Goal: Information Seeking & Learning: Learn about a topic

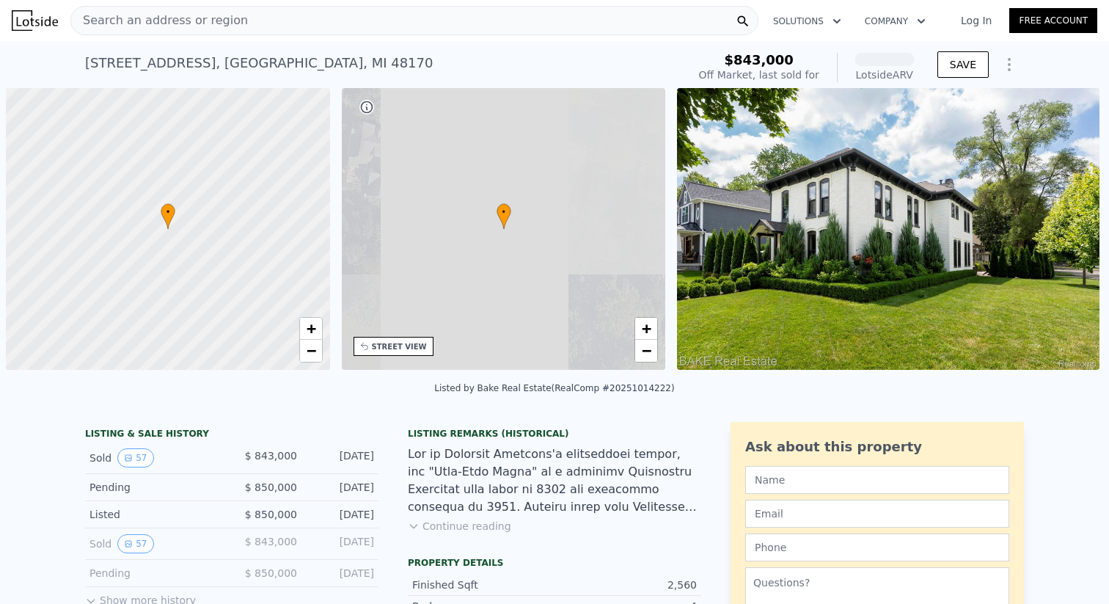
scroll to position [0, 6]
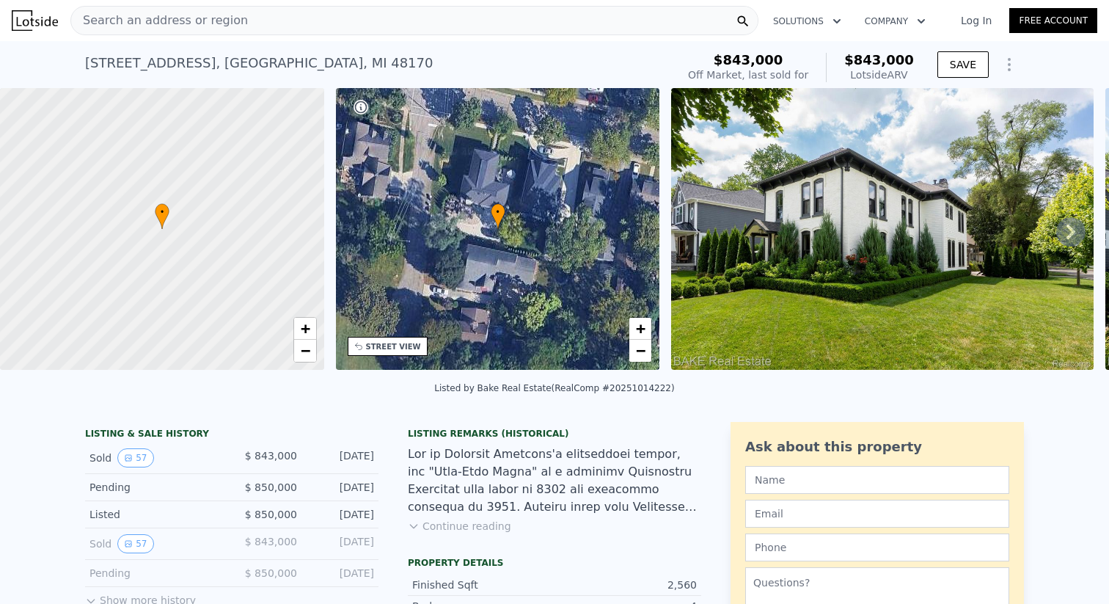
click at [743, 277] on img at bounding box center [882, 229] width 423 height 282
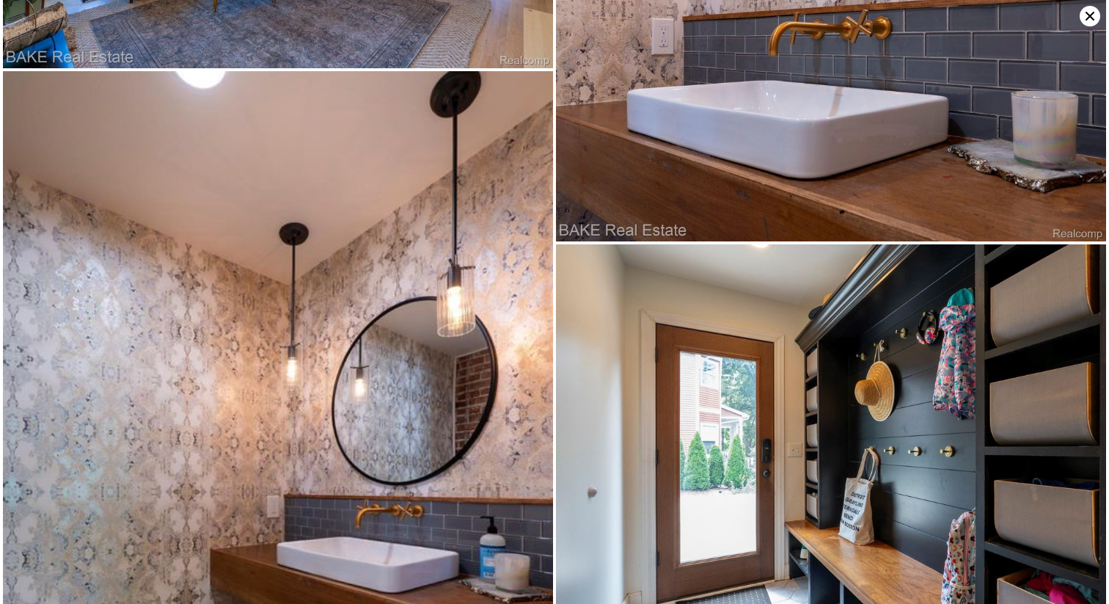
scroll to position [4938, 0]
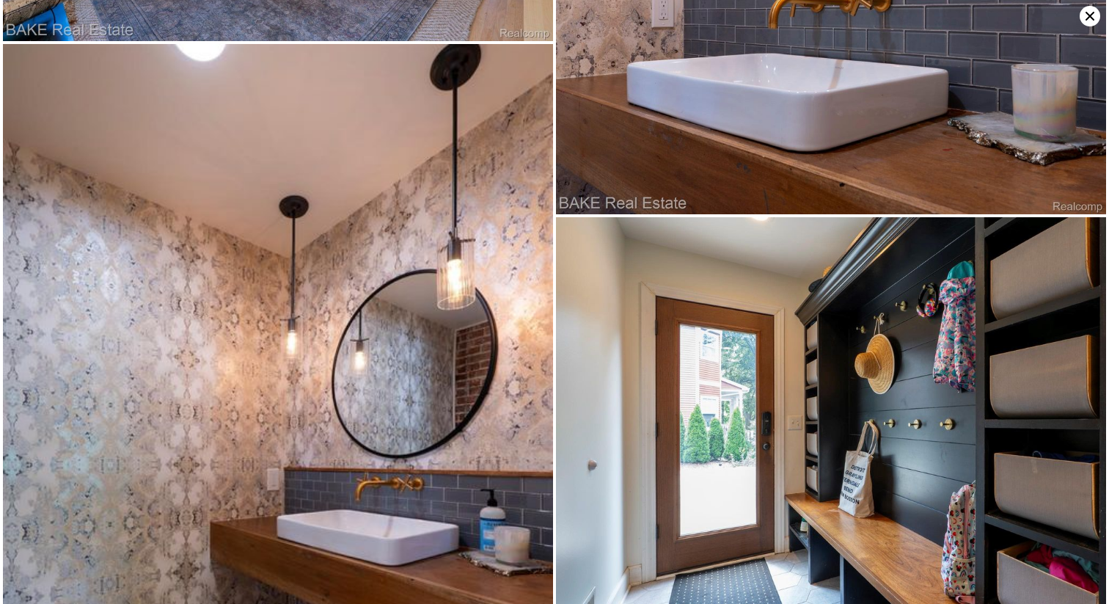
click at [1079, 17] on img at bounding box center [831, 8] width 550 height 413
click at [1087, 18] on icon at bounding box center [1090, 16] width 9 height 9
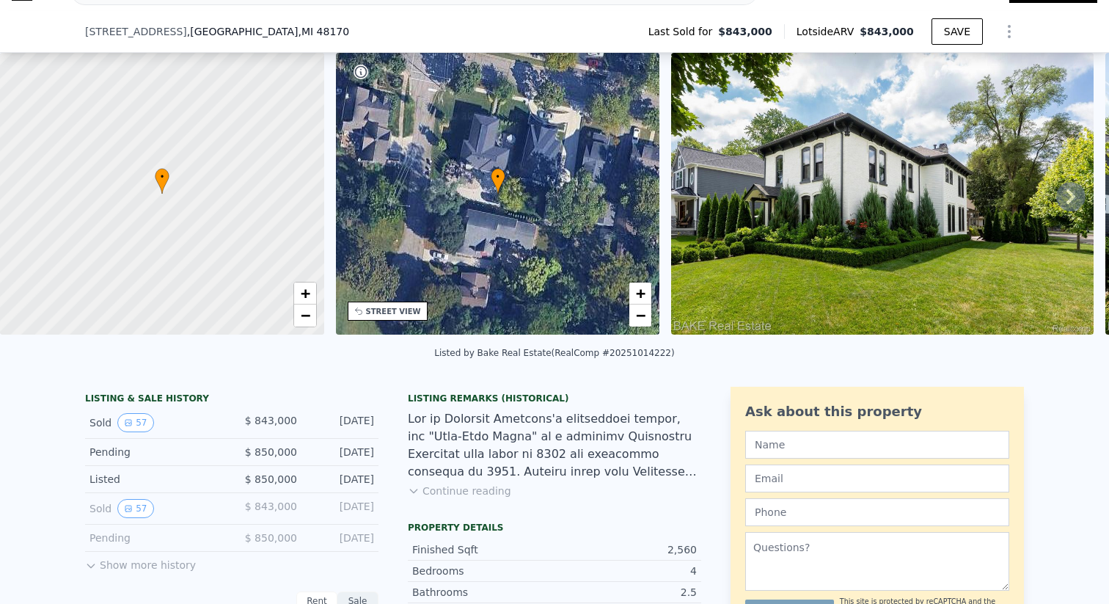
scroll to position [76, 0]
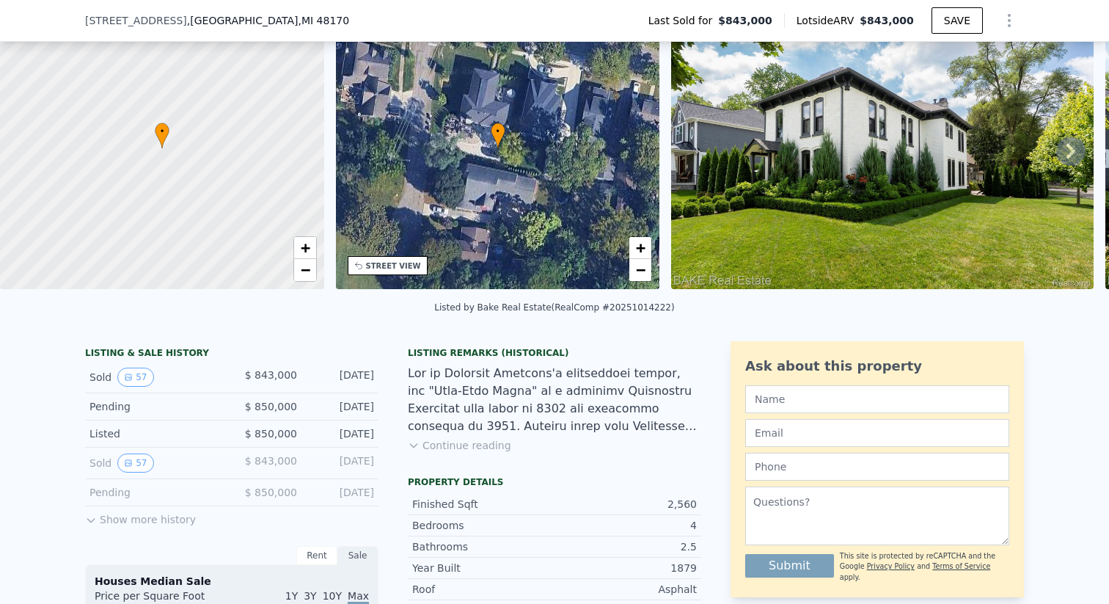
click at [492, 447] on div "Listing Remarks (Historical) Continue reading" at bounding box center [554, 408] width 293 height 123
click at [482, 452] on button "Continue reading" at bounding box center [459, 445] width 103 height 15
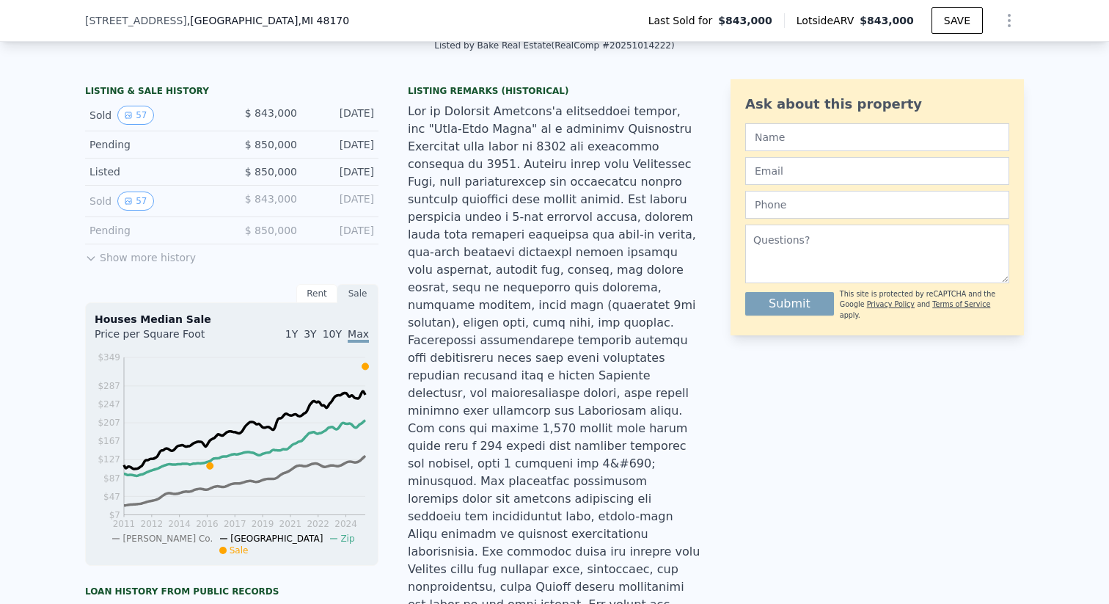
scroll to position [340, 0]
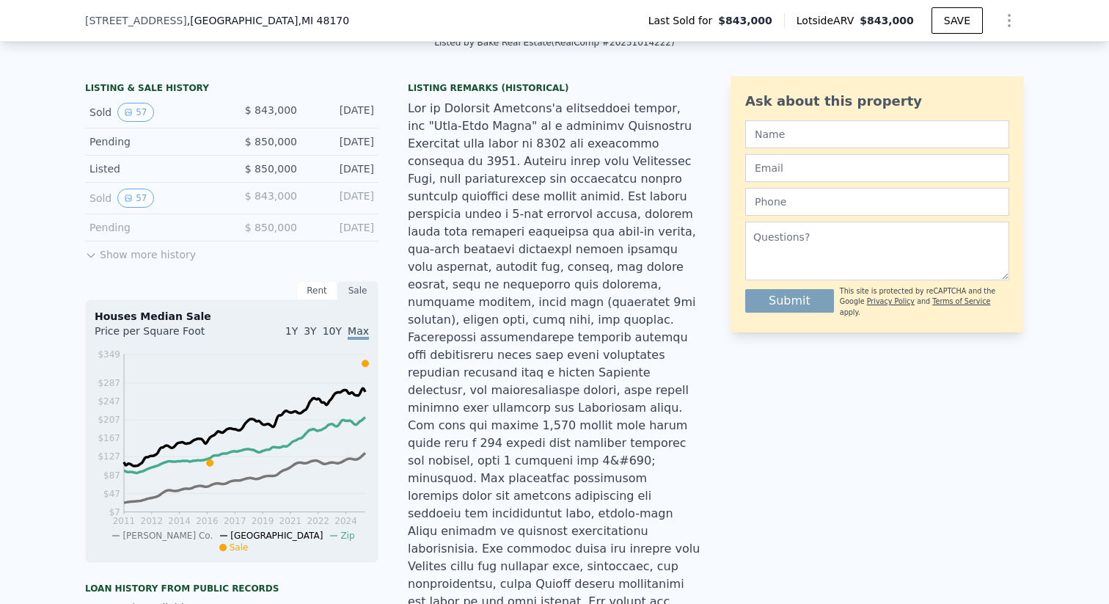
click at [455, 209] on div at bounding box center [554, 417] width 293 height 634
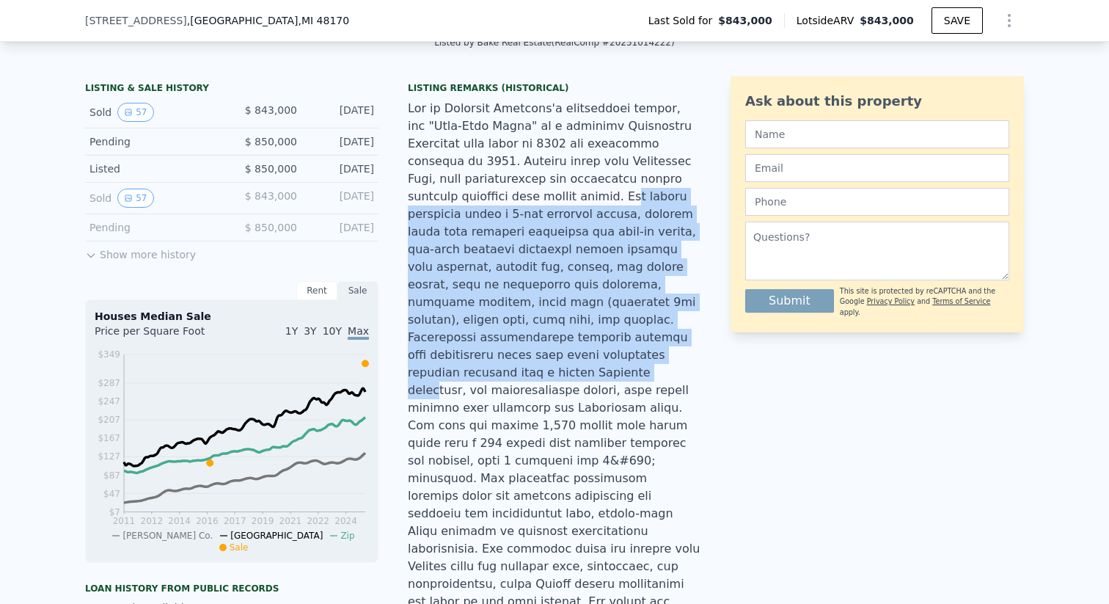
drag, startPoint x: 453, startPoint y: 208, endPoint x: 606, endPoint y: 353, distance: 210.7
click at [606, 353] on div at bounding box center [554, 417] width 293 height 634
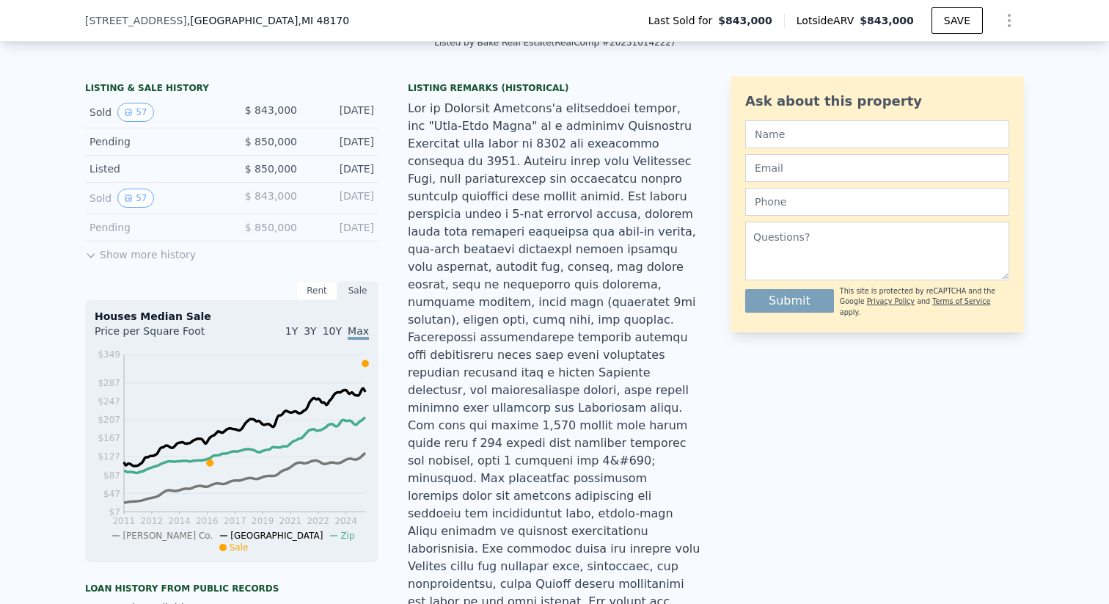
click at [610, 351] on div at bounding box center [554, 417] width 293 height 634
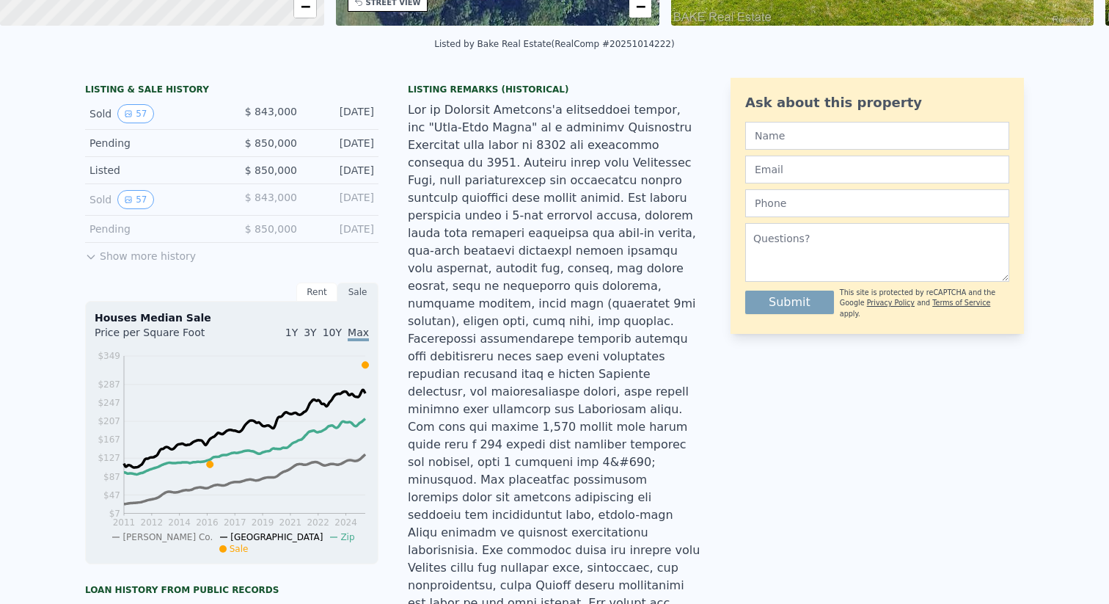
scroll to position [5, 0]
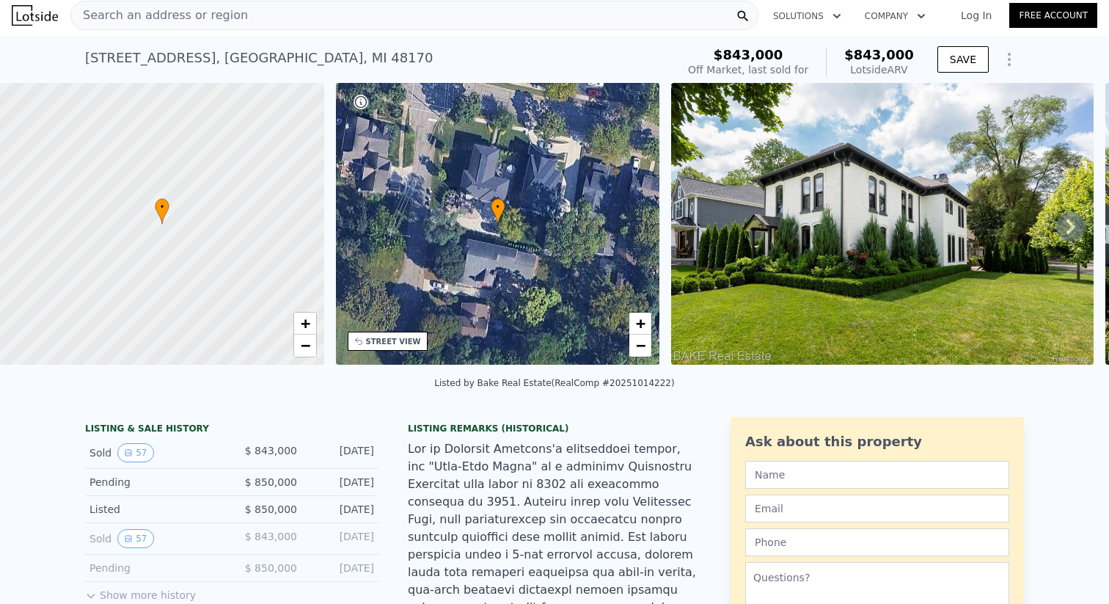
click at [283, 197] on div at bounding box center [162, 224] width 389 height 338
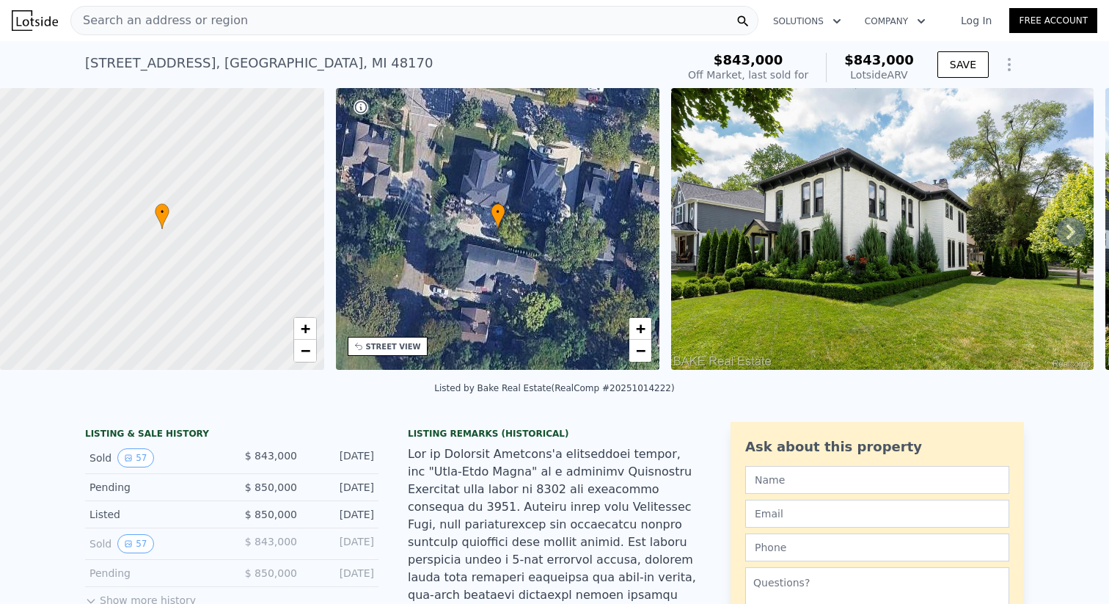
scroll to position [0, 0]
click at [310, 332] on link "+" at bounding box center [305, 329] width 22 height 22
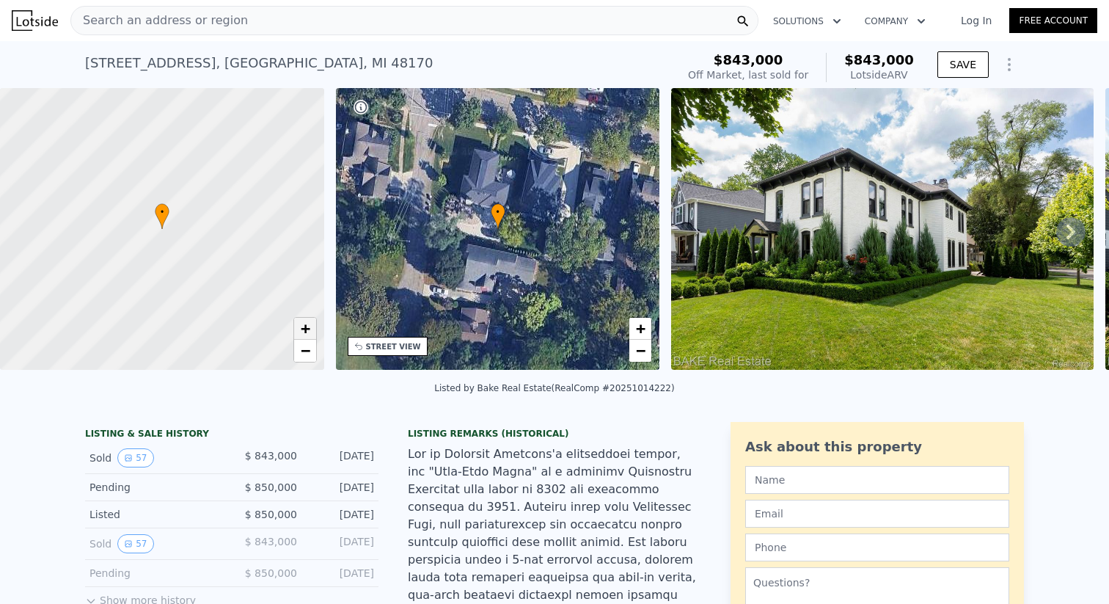
click at [310, 332] on link "+" at bounding box center [305, 329] width 22 height 22
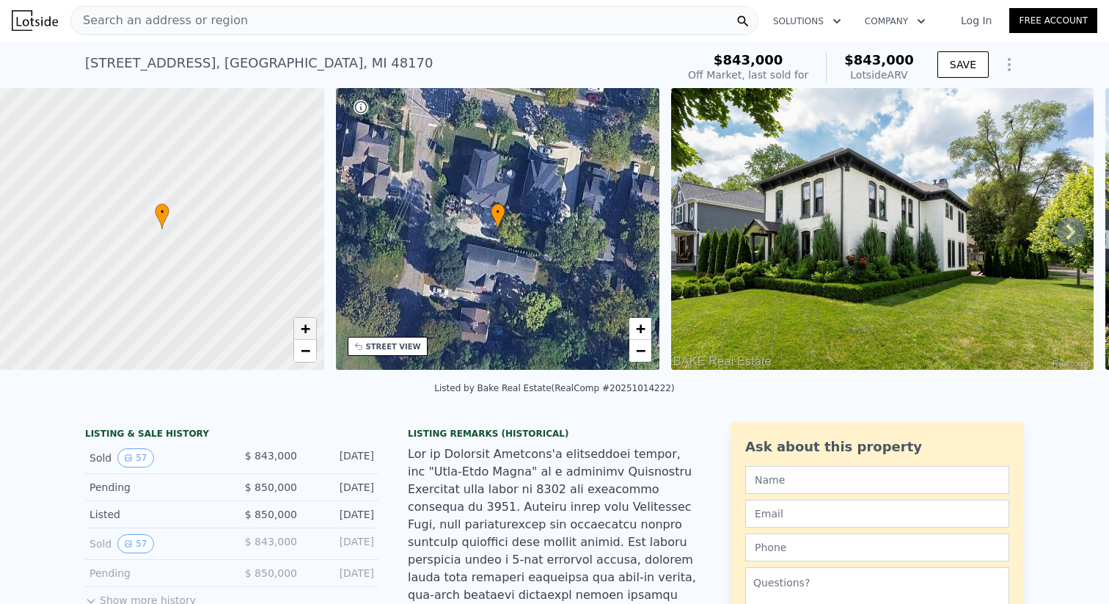
click at [310, 332] on link "+" at bounding box center [305, 329] width 22 height 22
click at [850, 242] on img at bounding box center [882, 229] width 423 height 282
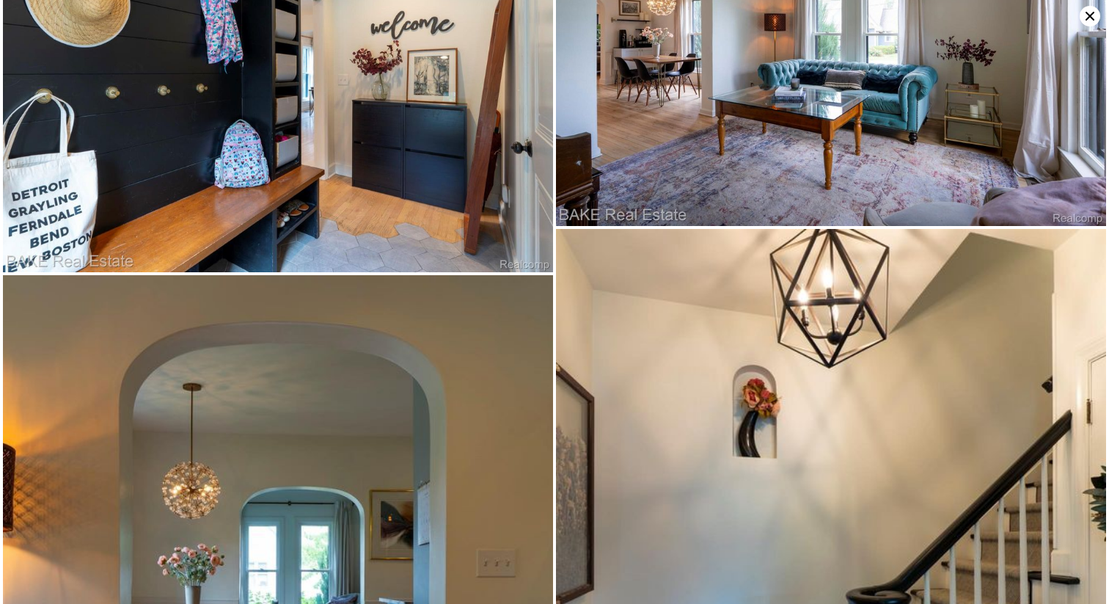
scroll to position [5858, 0]
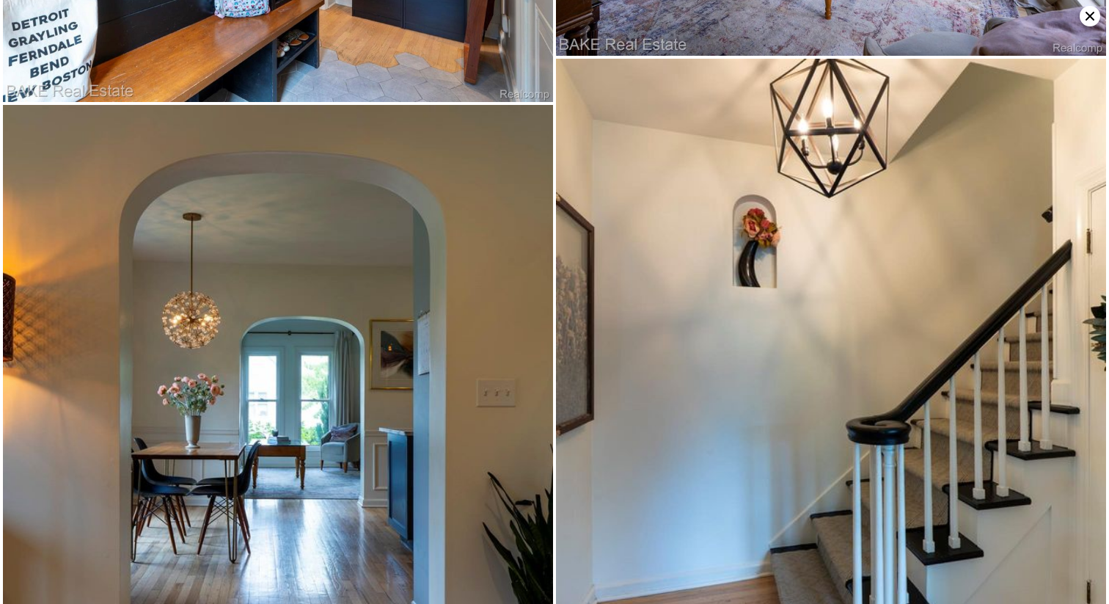
click at [1090, 21] on icon at bounding box center [1090, 16] width 21 height 21
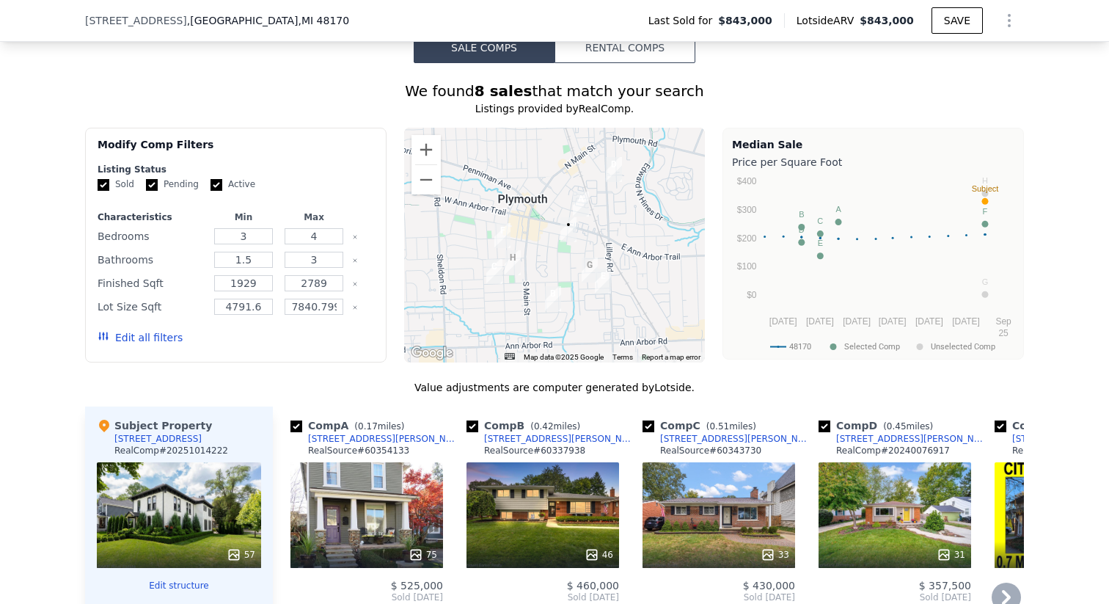
scroll to position [1923, 0]
click at [607, 167] on div at bounding box center [554, 244] width 301 height 235
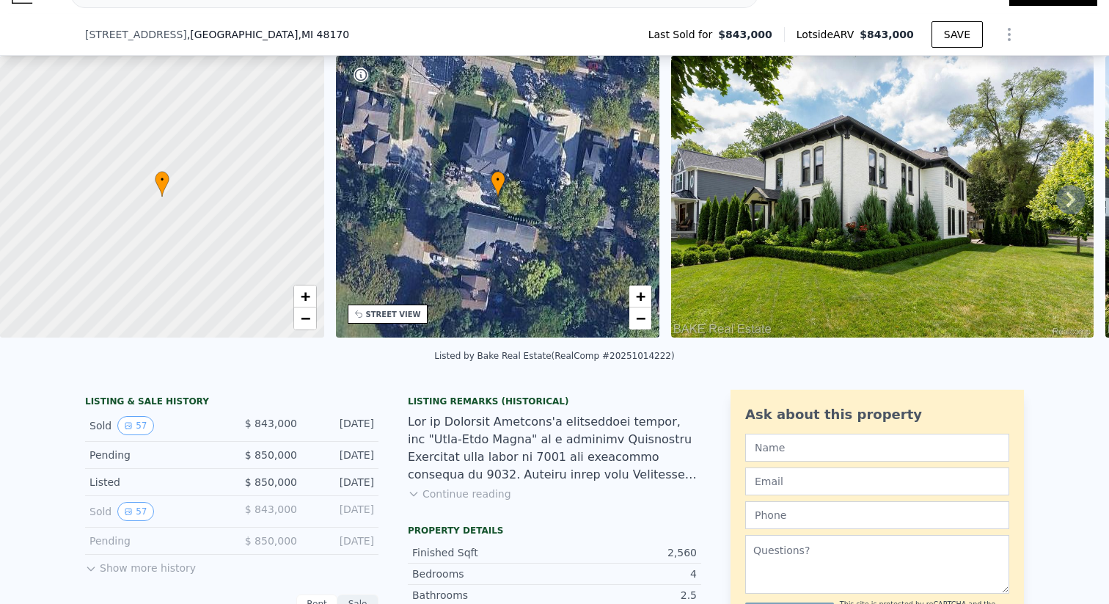
scroll to position [126, 0]
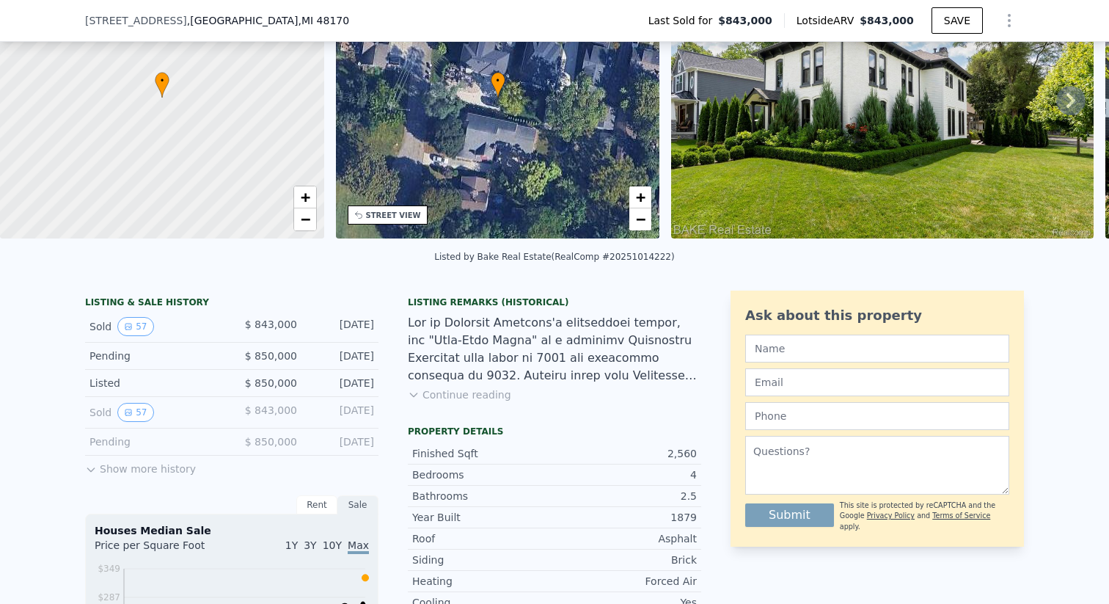
click at [125, 476] on button "Show more history" at bounding box center [140, 466] width 111 height 21
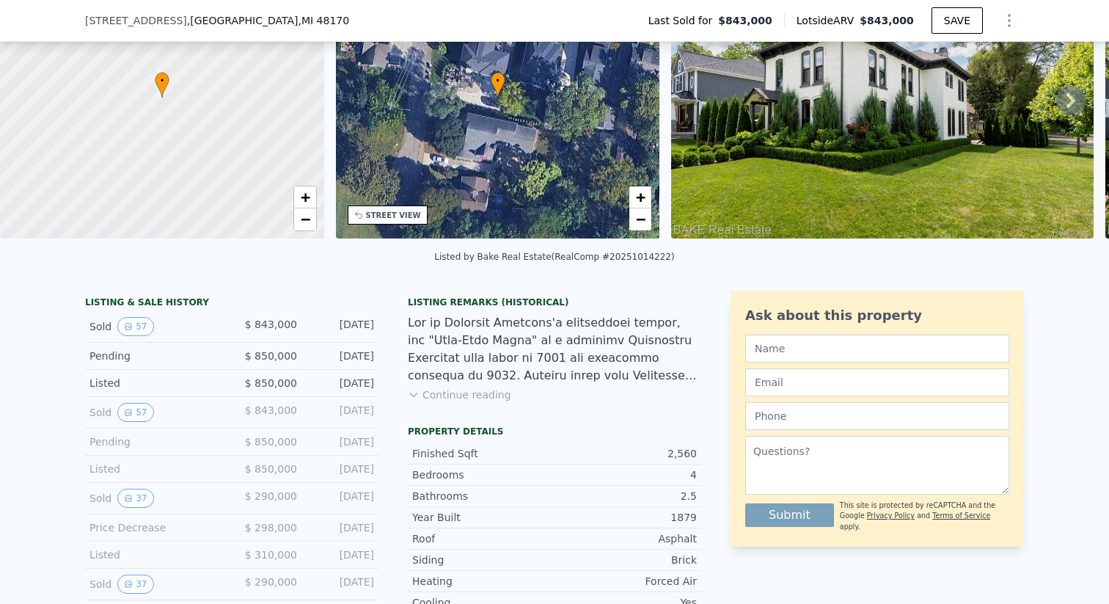
click at [772, 118] on img at bounding box center [882, 98] width 423 height 282
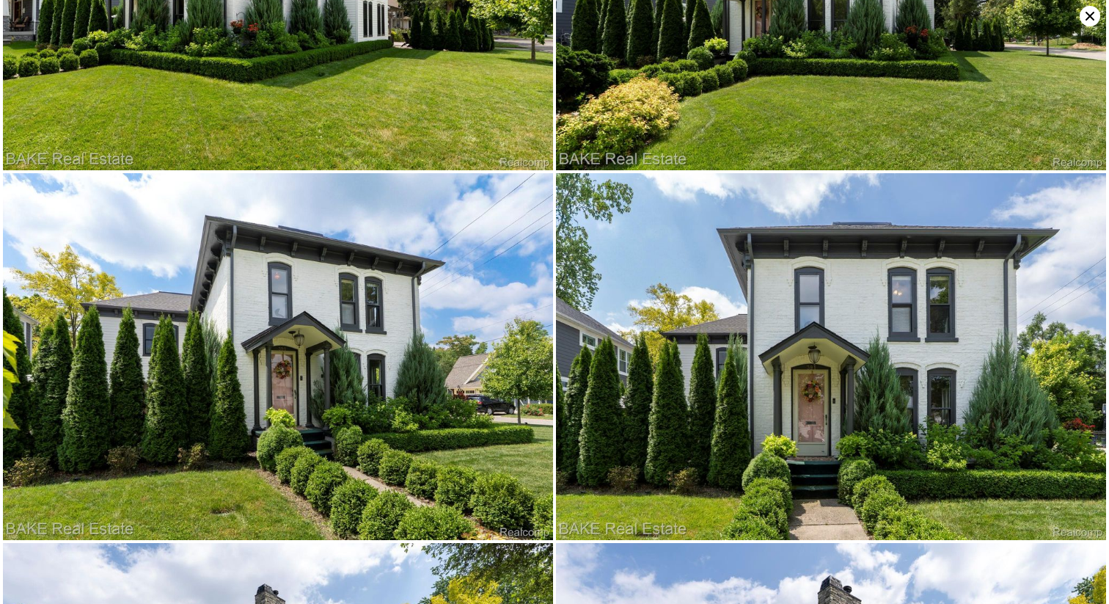
scroll to position [0, 0]
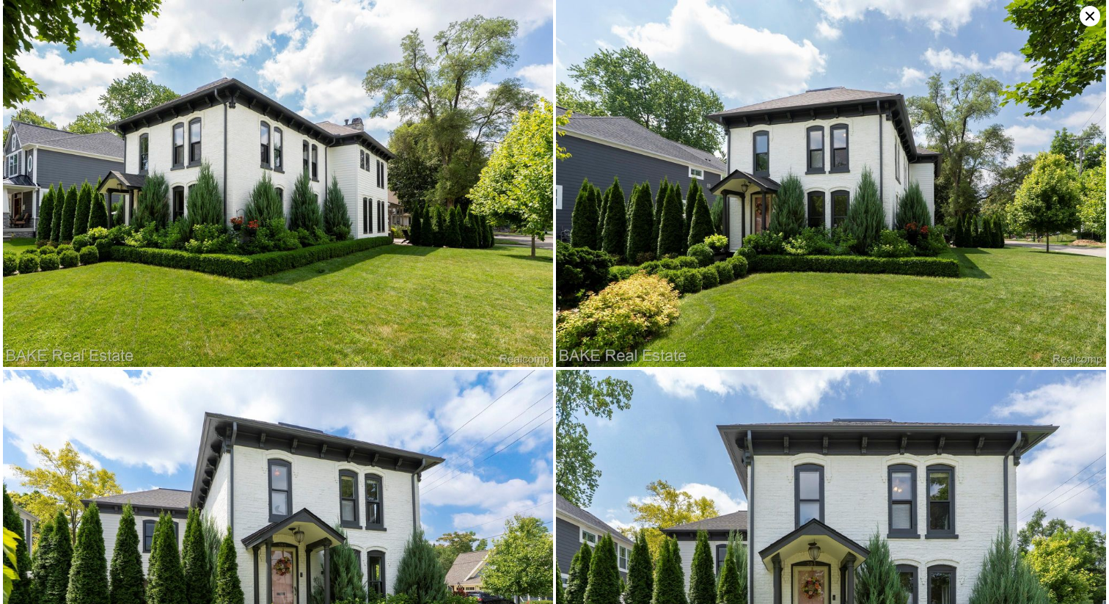
click at [1087, 21] on icon at bounding box center [1090, 16] width 21 height 21
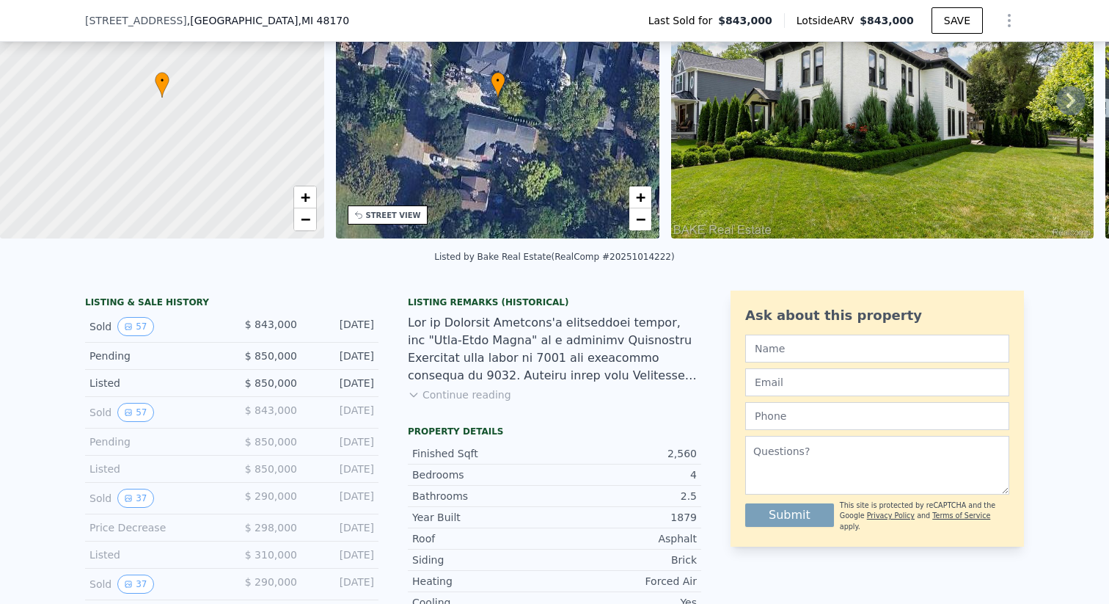
click at [480, 401] on button "Continue reading" at bounding box center [459, 394] width 103 height 15
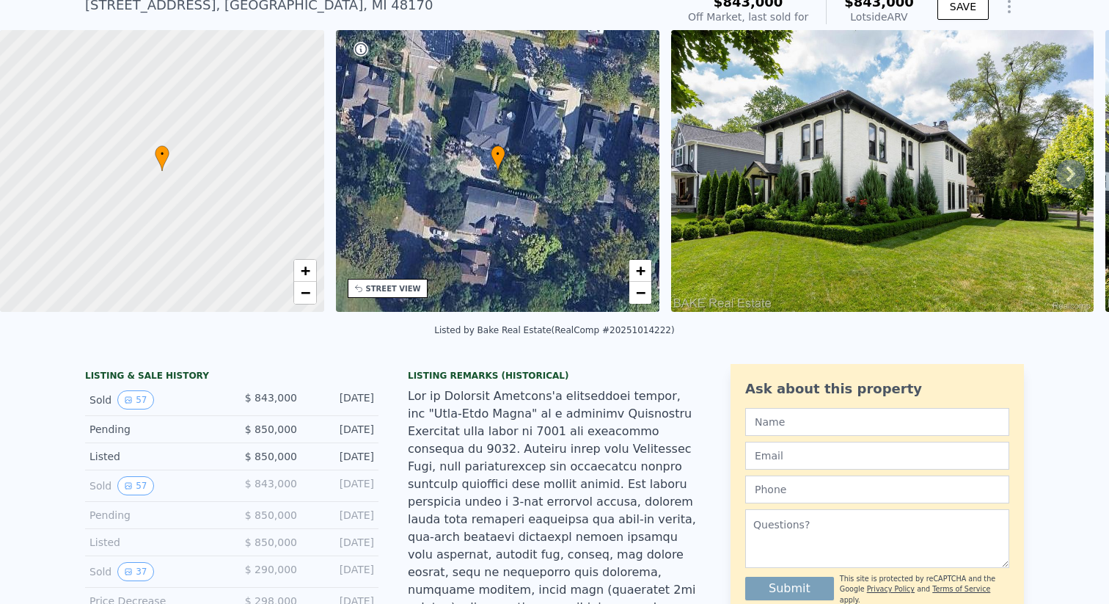
scroll to position [5, 0]
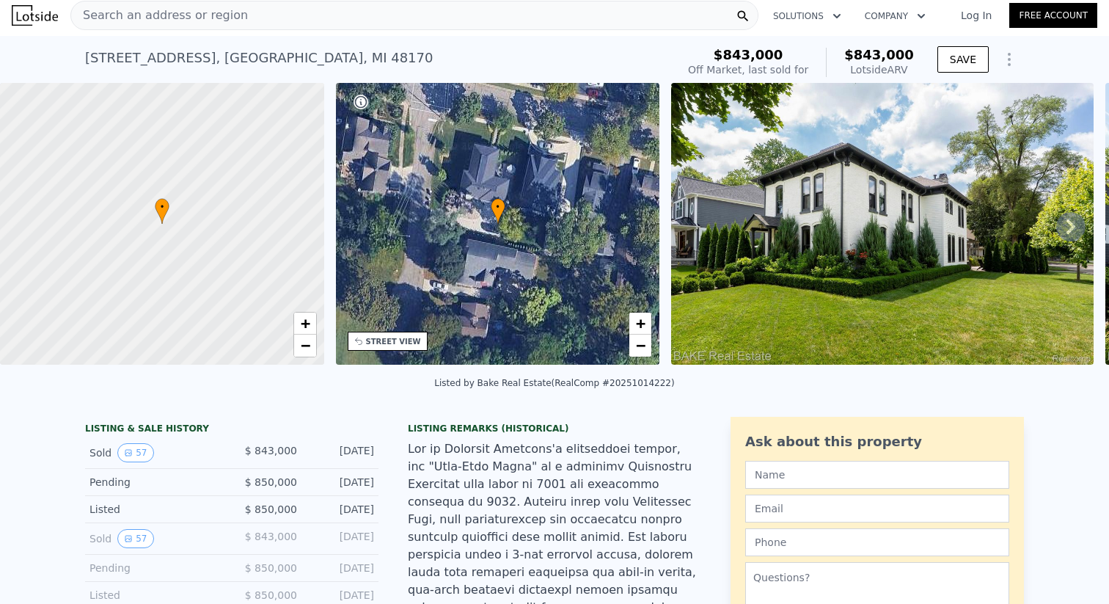
click at [761, 249] on img at bounding box center [882, 224] width 423 height 282
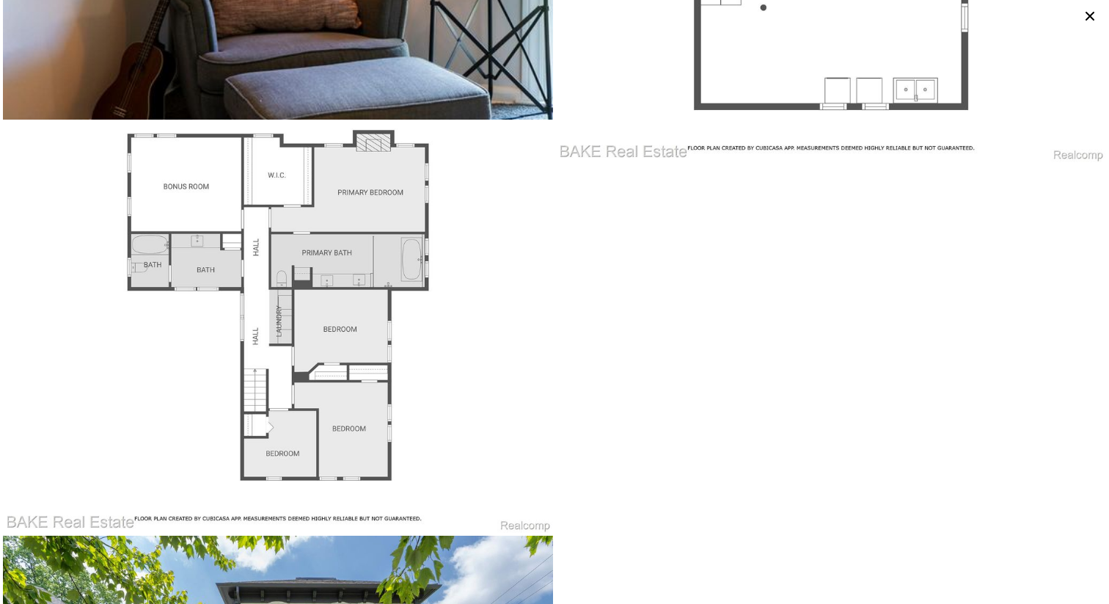
scroll to position [10755, 0]
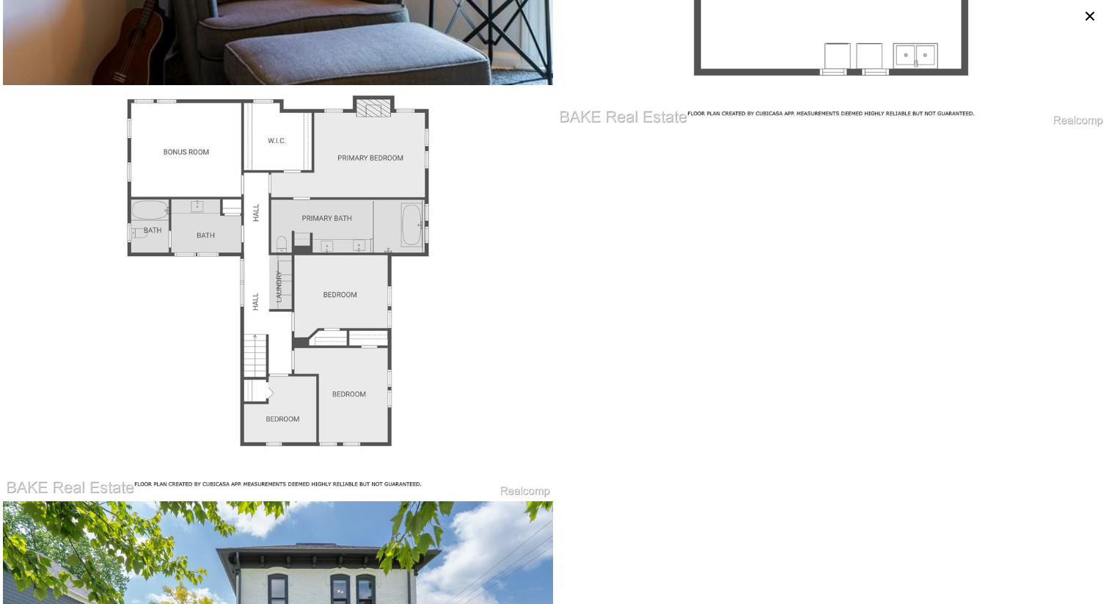
click at [1083, 19] on icon at bounding box center [1090, 16] width 21 height 21
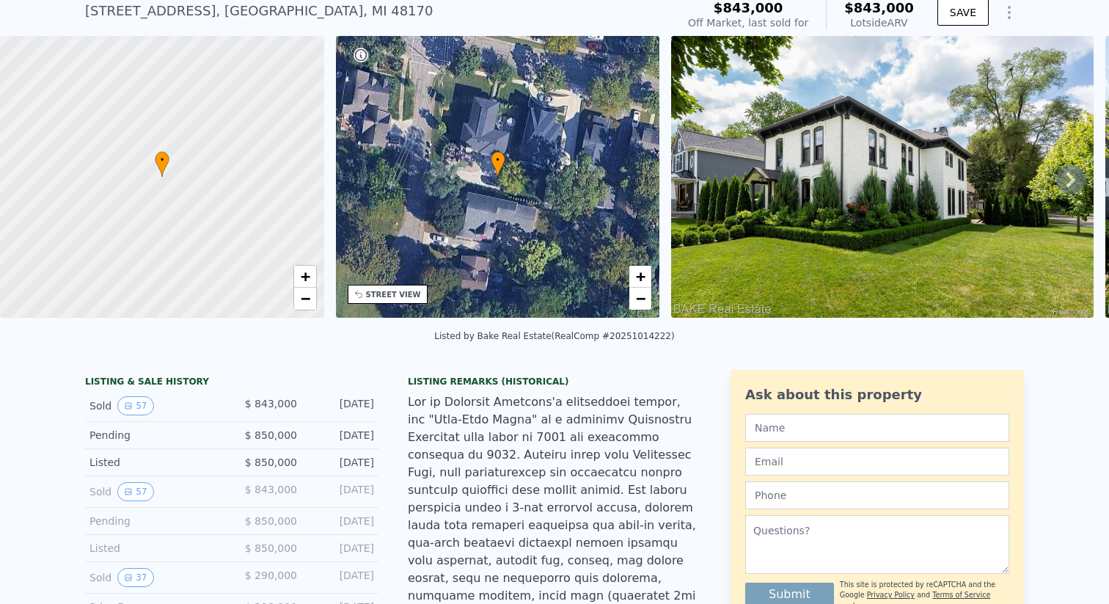
scroll to position [461, 0]
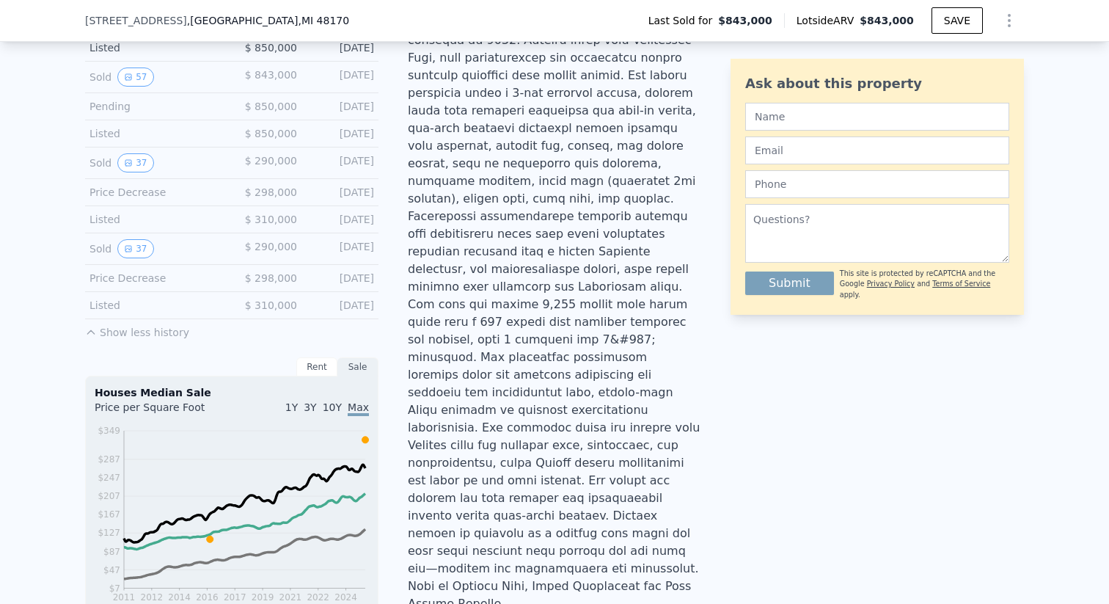
click at [136, 337] on button "Show less history" at bounding box center [137, 329] width 104 height 21
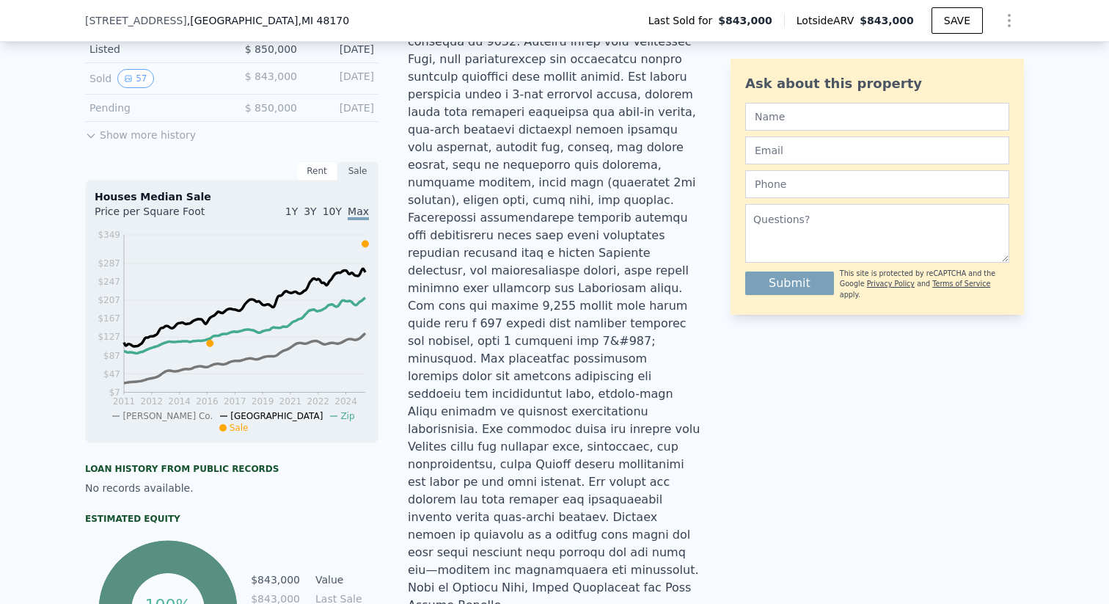
scroll to position [458, 0]
click at [172, 144] on button "Show more history" at bounding box center [140, 133] width 111 height 21
